Goal: Information Seeking & Learning: Learn about a topic

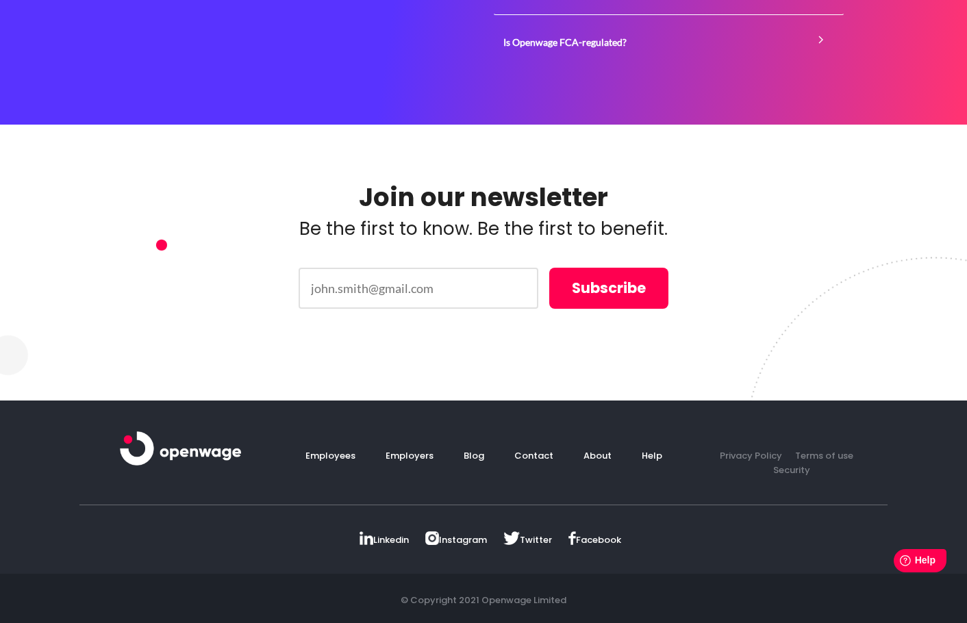
scroll to position [2841, 0]
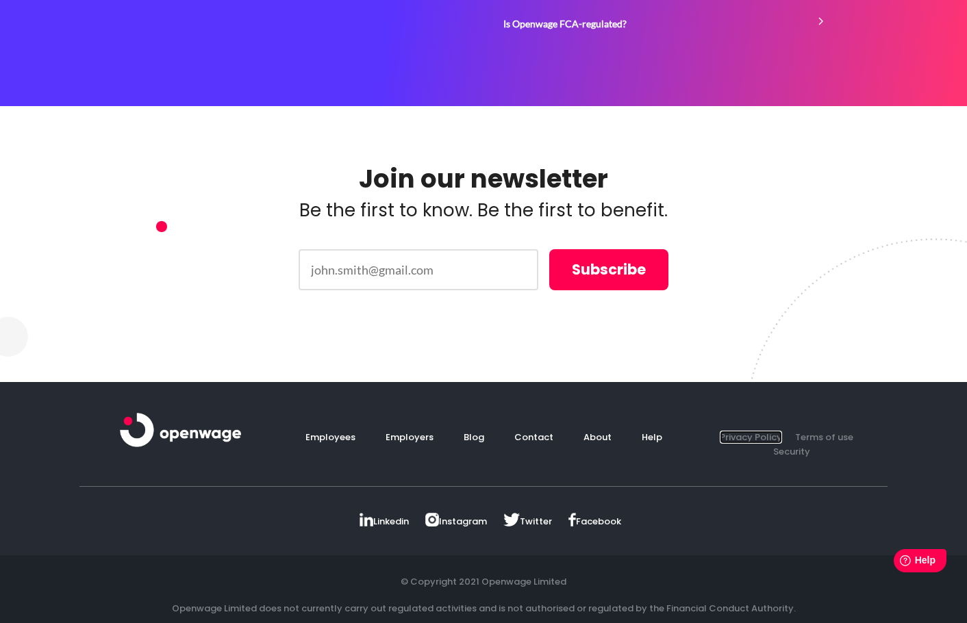
drag, startPoint x: 749, startPoint y: 419, endPoint x: 795, endPoint y: 423, distance: 46.0
click at [749, 431] on link "Privacy Policy" at bounding box center [751, 437] width 62 height 13
click at [804, 431] on link "Terms of use" at bounding box center [819, 437] width 69 height 13
click at [810, 445] on link "Security" at bounding box center [786, 451] width 47 height 13
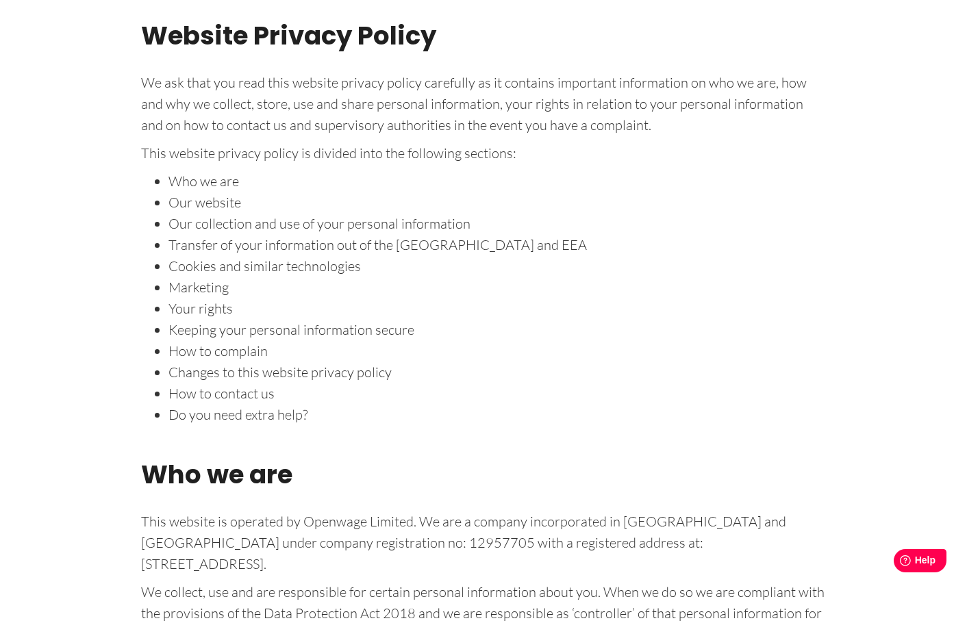
scroll to position [274, 0]
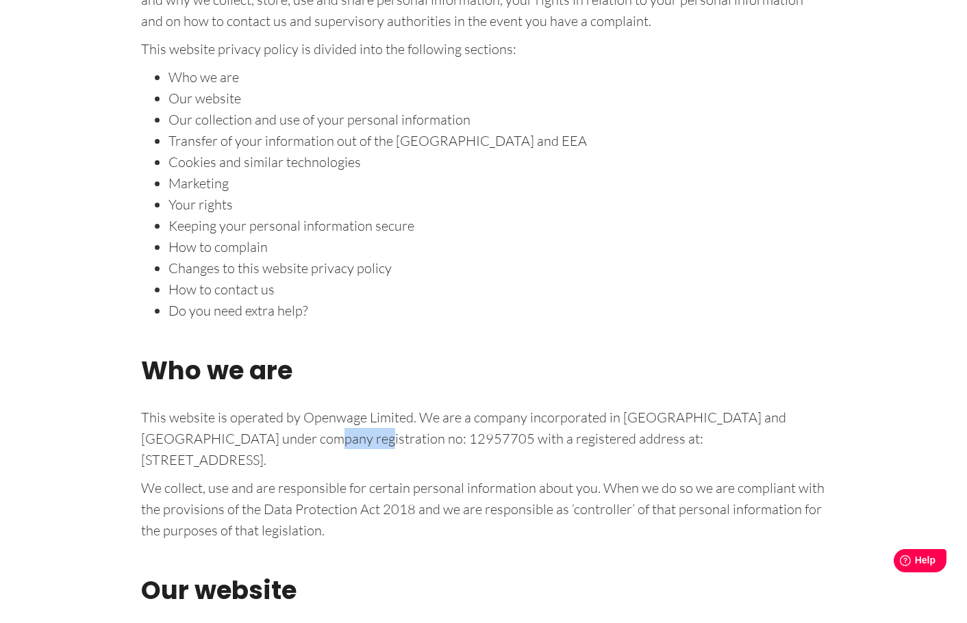
drag, startPoint x: 234, startPoint y: 442, endPoint x: 294, endPoint y: 440, distance: 59.6
click at [294, 440] on p "This website is operated by Openwage Limited. We are a company incorporated in …" at bounding box center [483, 439] width 685 height 64
copy p "12957705"
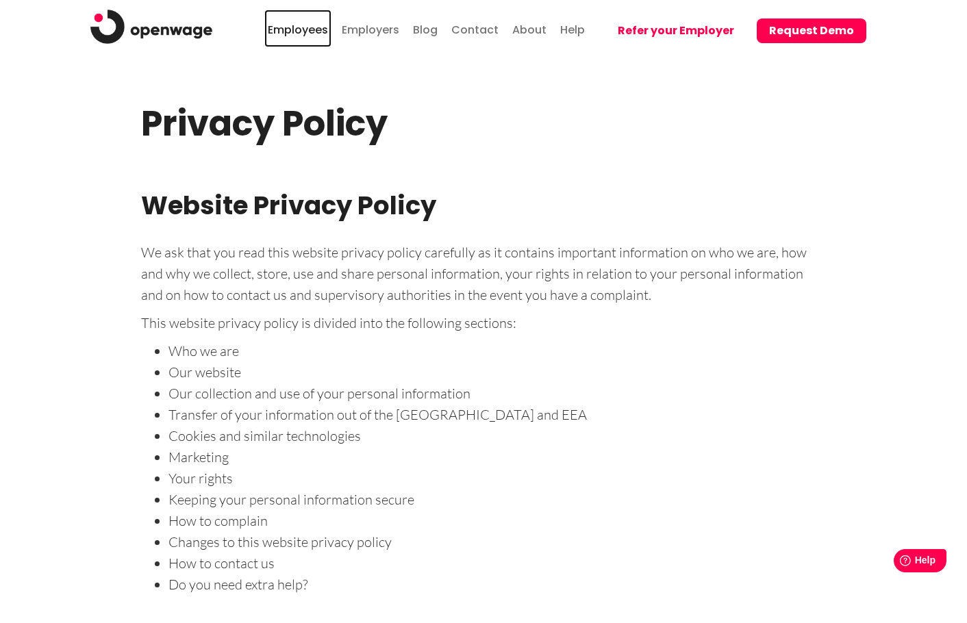
click at [325, 32] on link "Employees" at bounding box center [297, 29] width 67 height 38
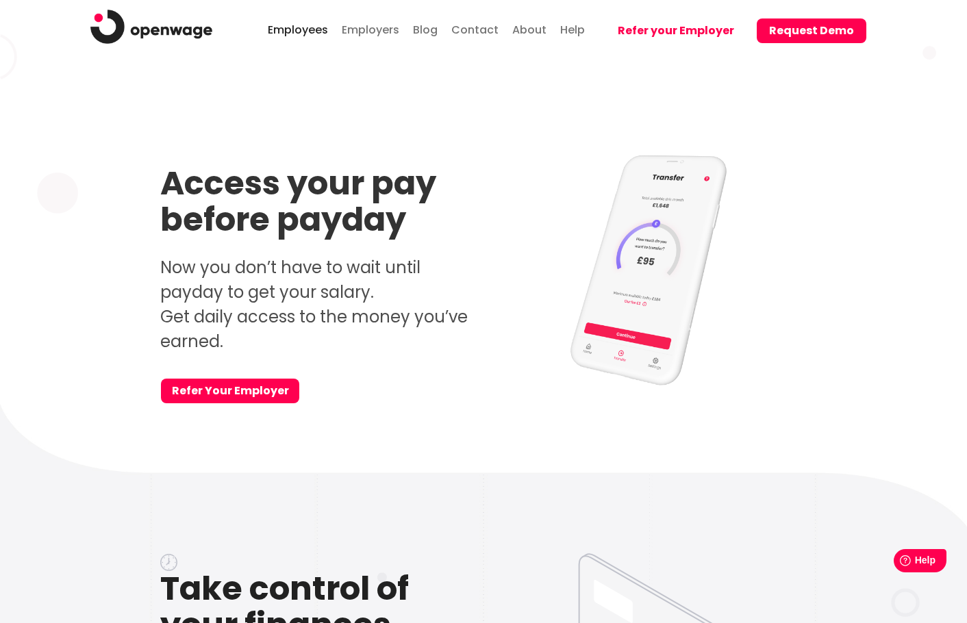
click at [494, 24] on link "Contact" at bounding box center [475, 29] width 54 height 38
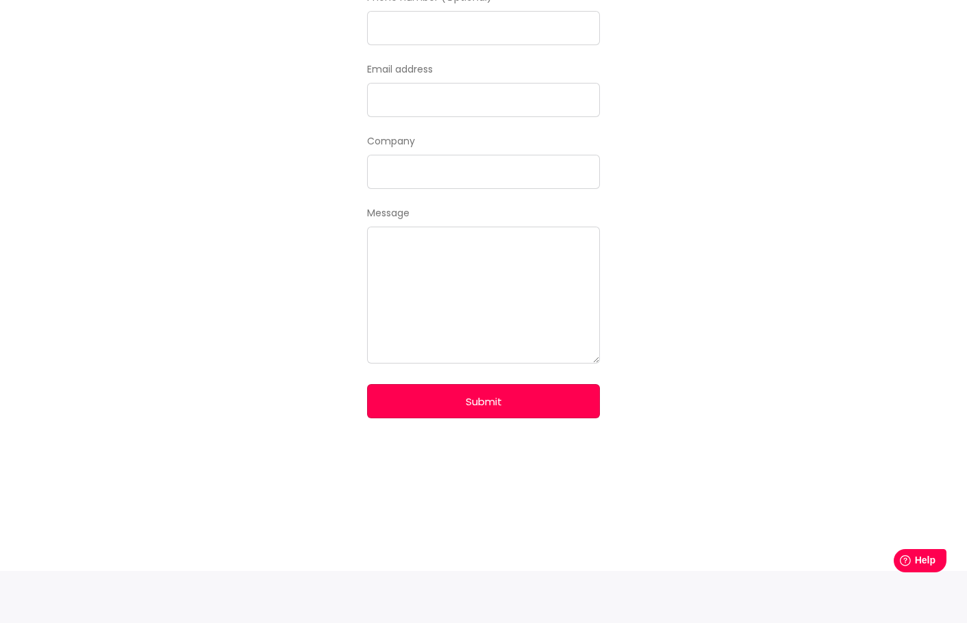
scroll to position [293, 0]
